Goal: Transaction & Acquisition: Book appointment/travel/reservation

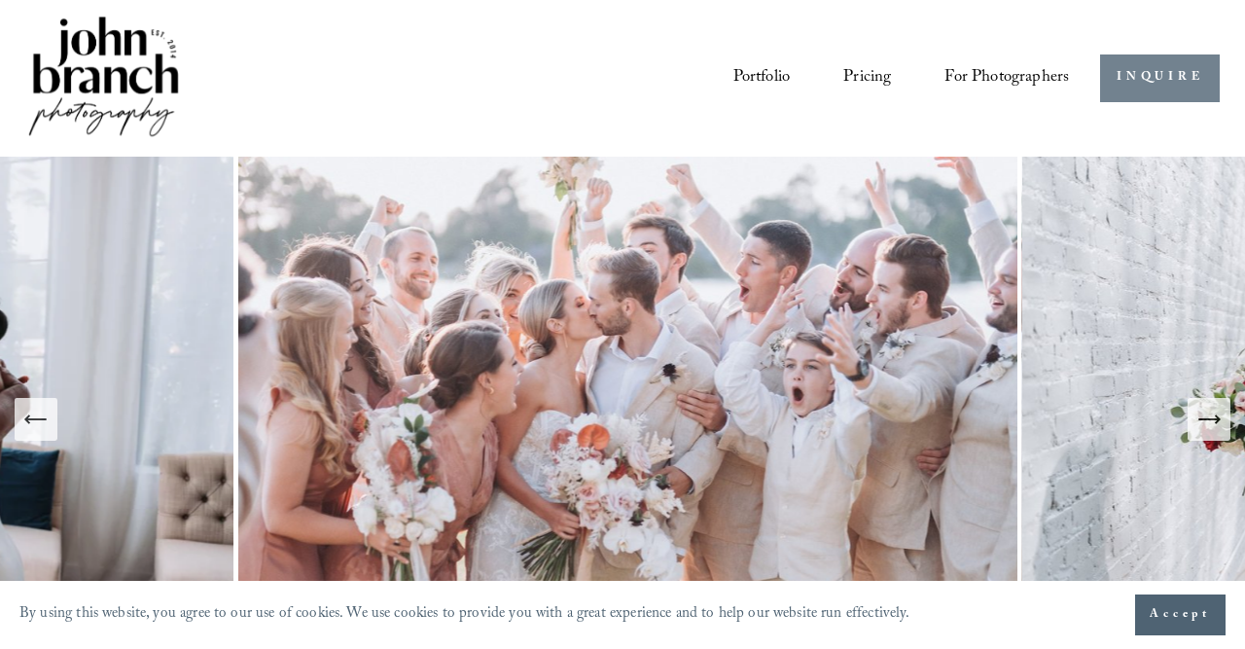
click at [1164, 90] on link "INQUIRE" at bounding box center [1160, 78] width 120 height 48
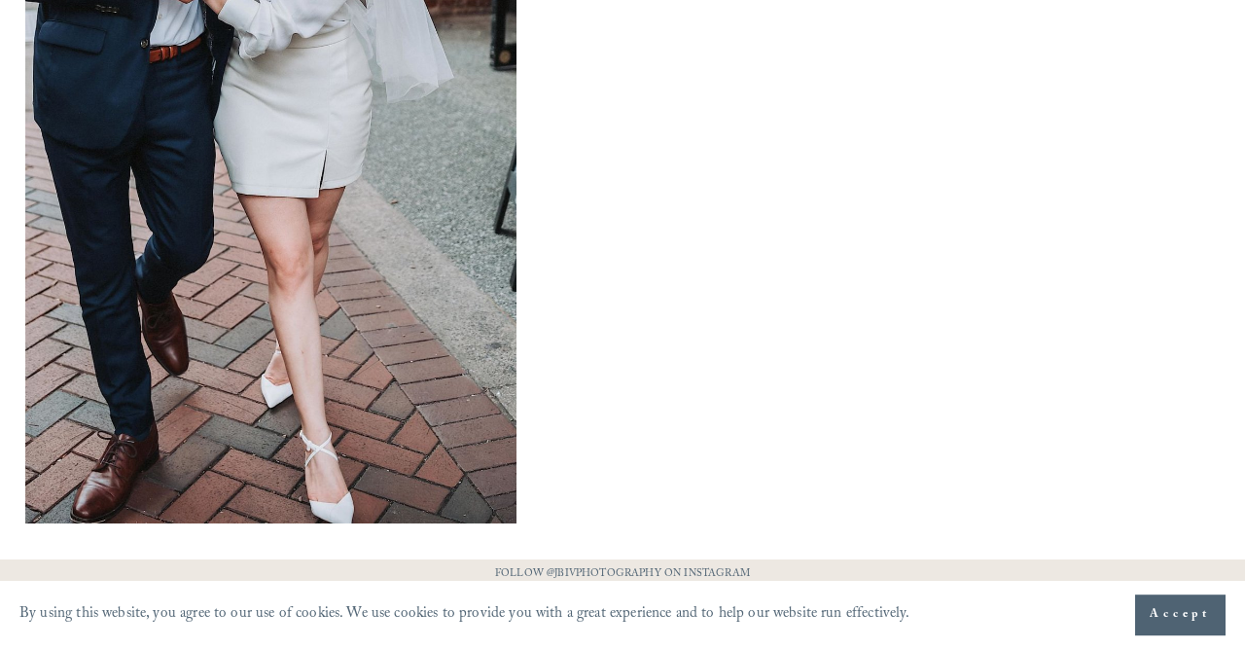
scroll to position [1794, 0]
